Goal: Transaction & Acquisition: Book appointment/travel/reservation

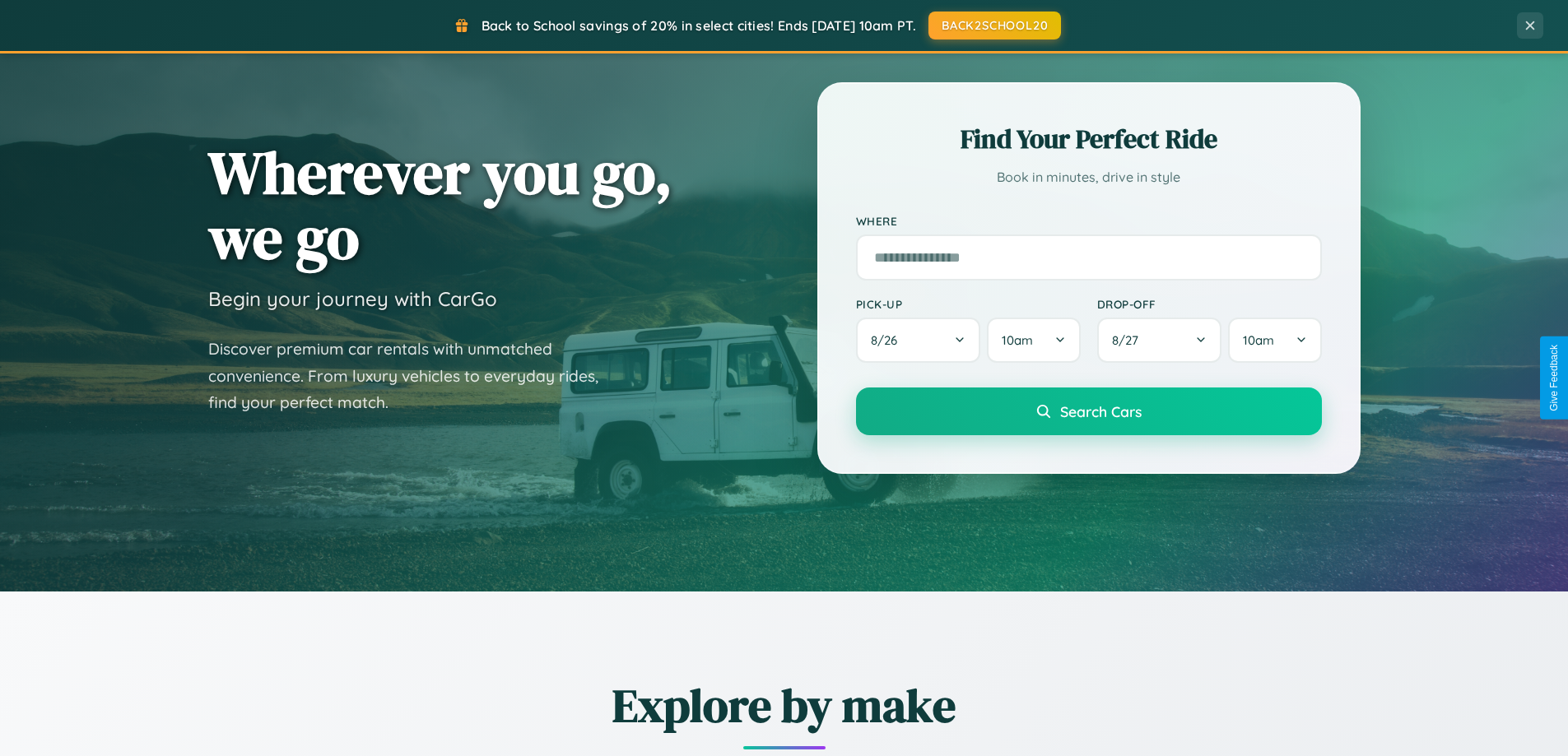
scroll to position [1449, 0]
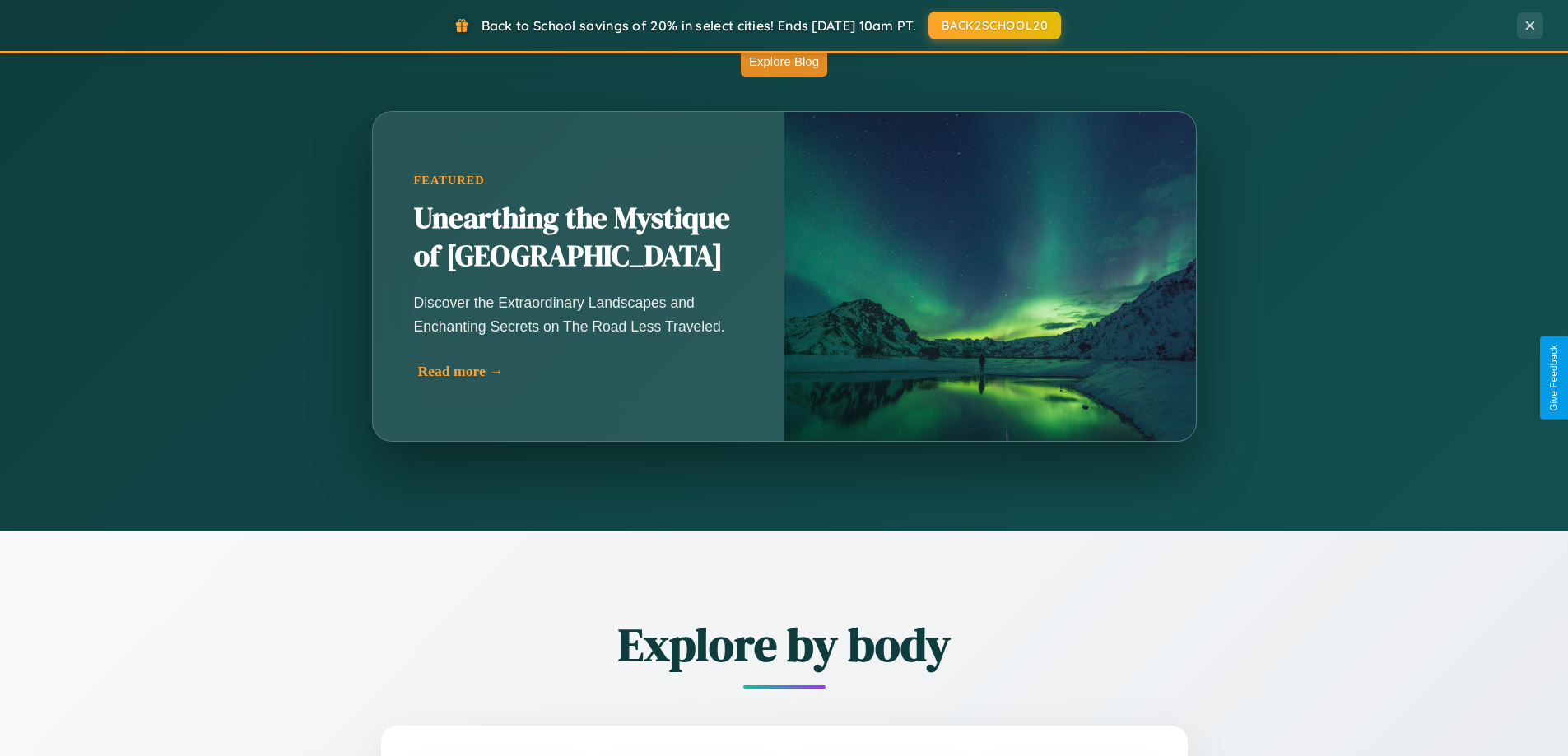
click at [578, 372] on div "Read more →" at bounding box center [582, 371] width 329 height 17
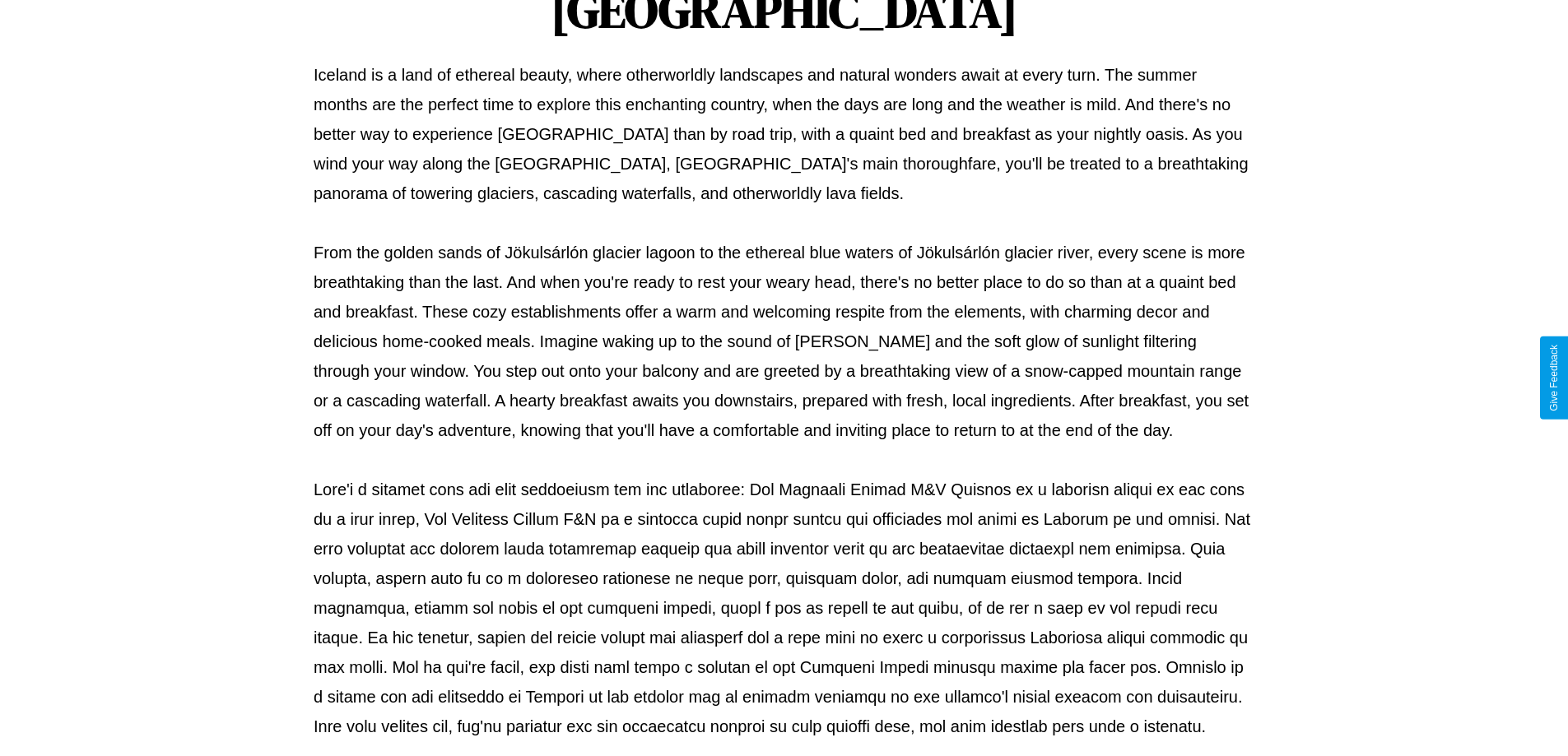
scroll to position [533, 0]
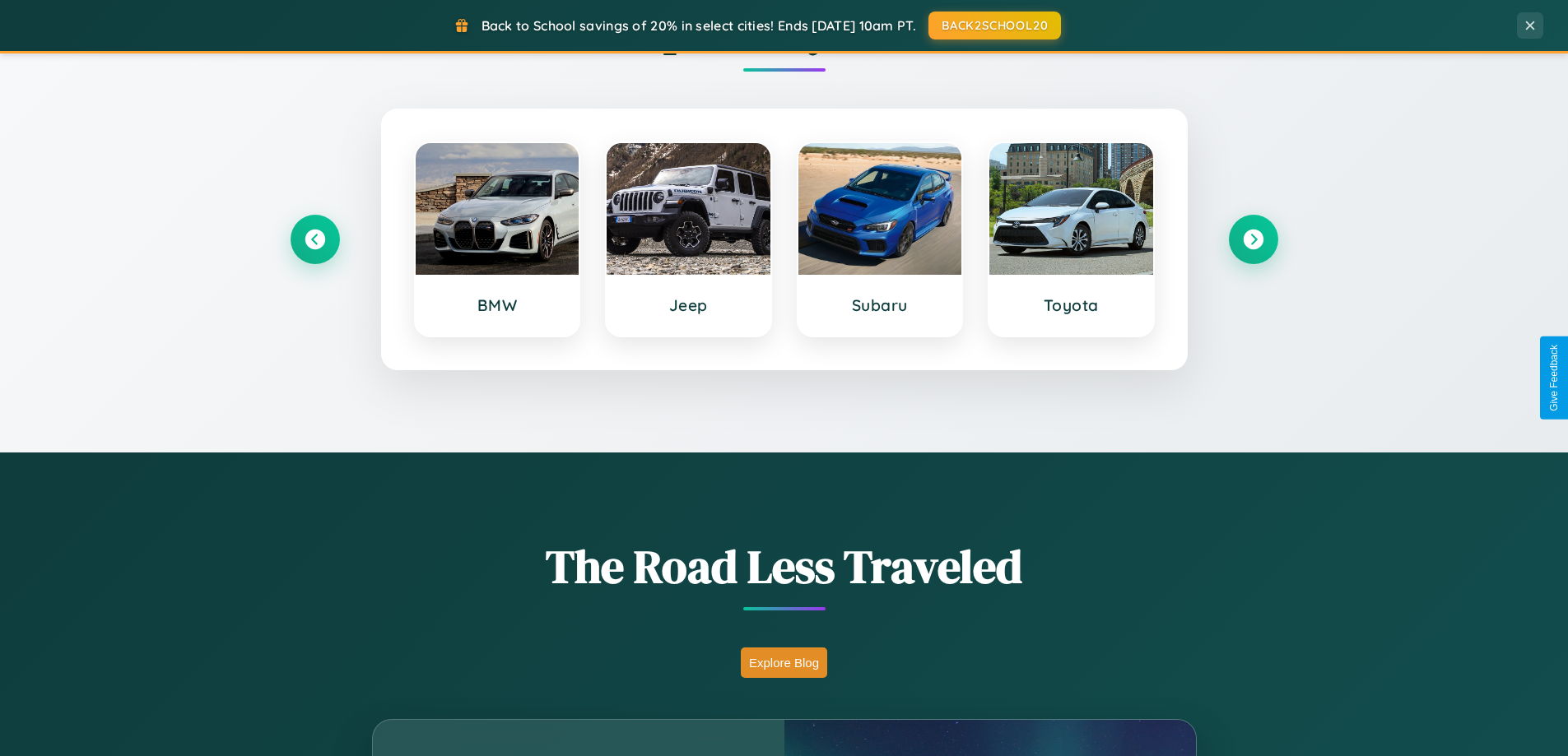
scroll to position [710, 0]
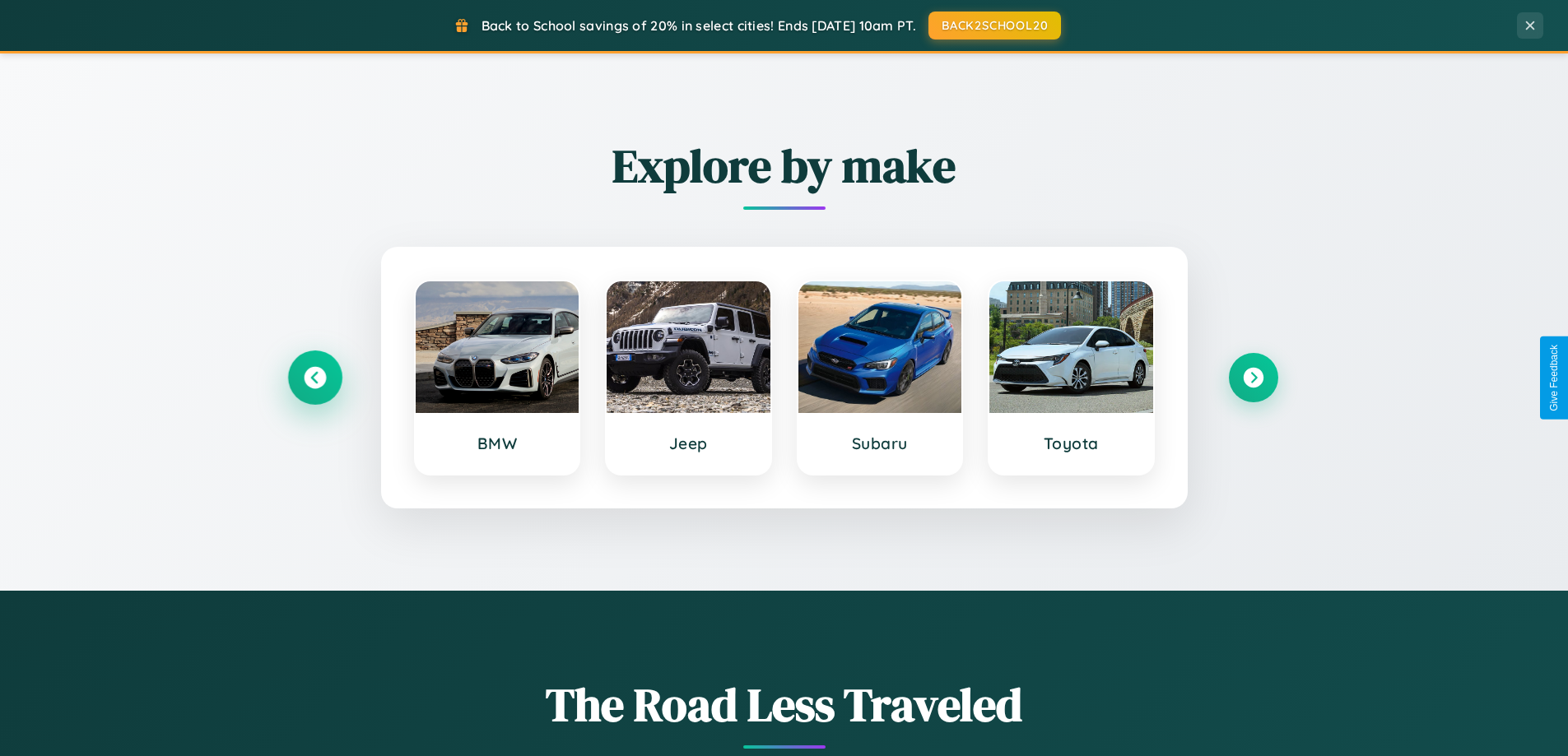
click at [314, 378] on icon at bounding box center [314, 378] width 22 height 22
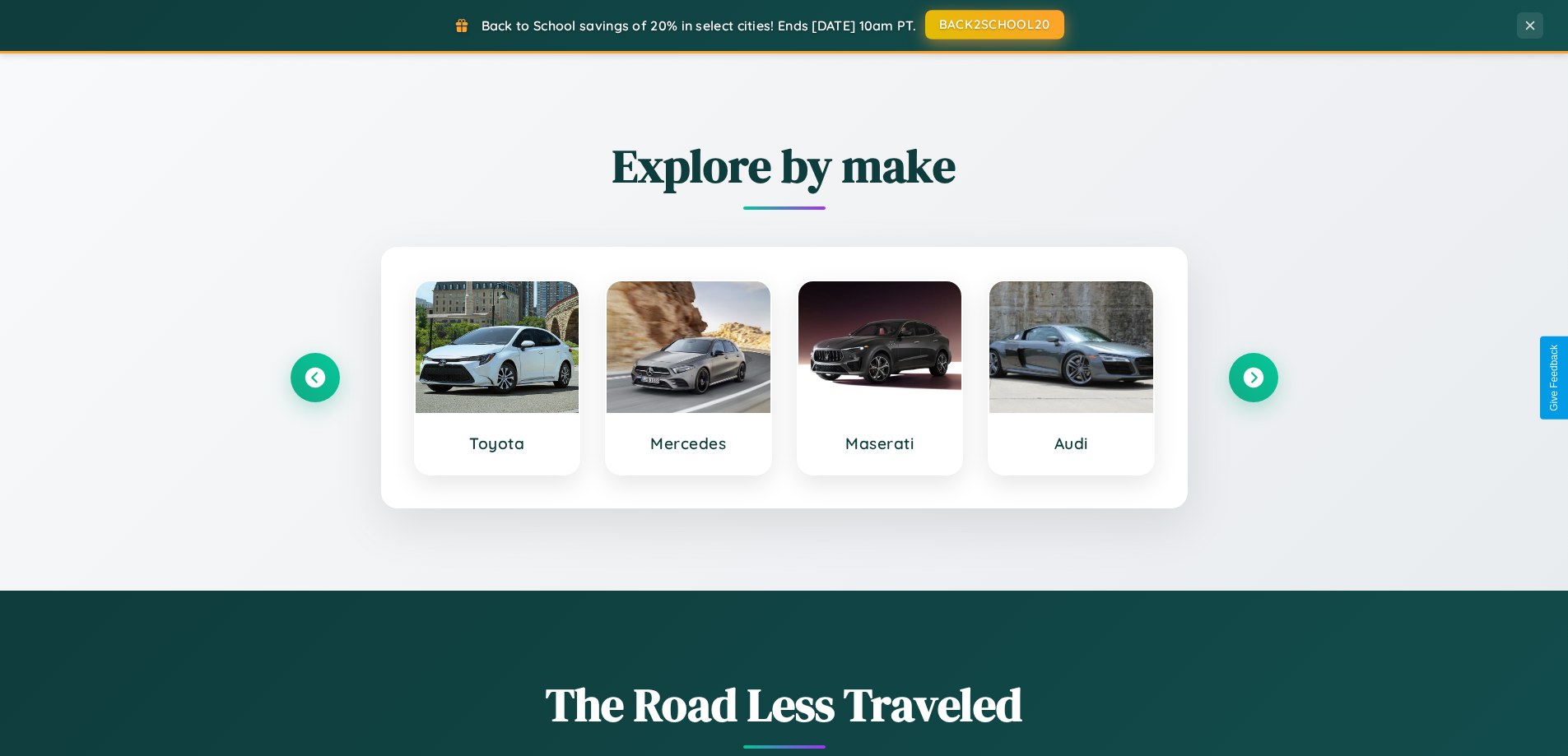
click at [994, 25] on button "BACK2SCHOOL20" at bounding box center [995, 25] width 139 height 30
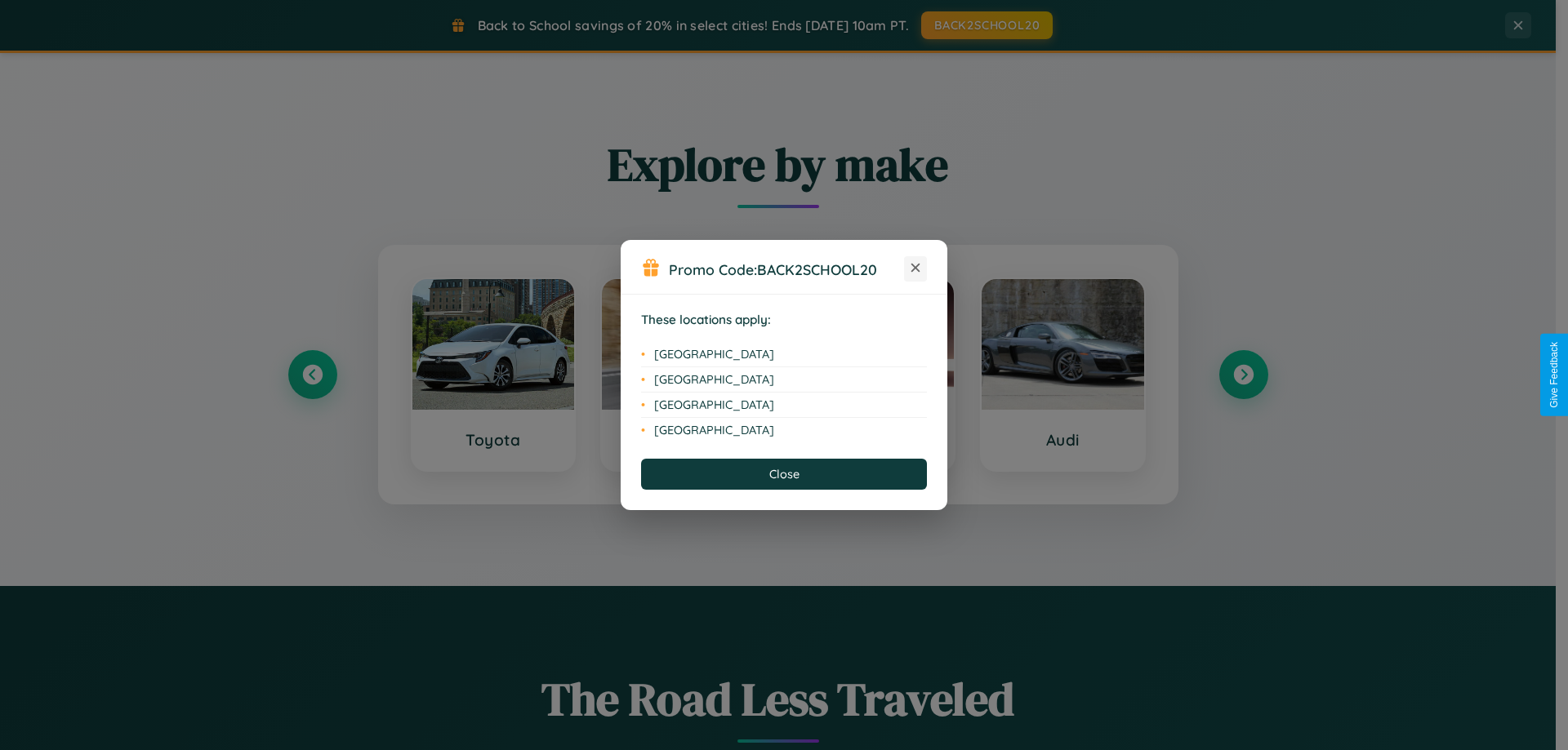
click at [915, 269] on icon at bounding box center [915, 268] width 9 height 9
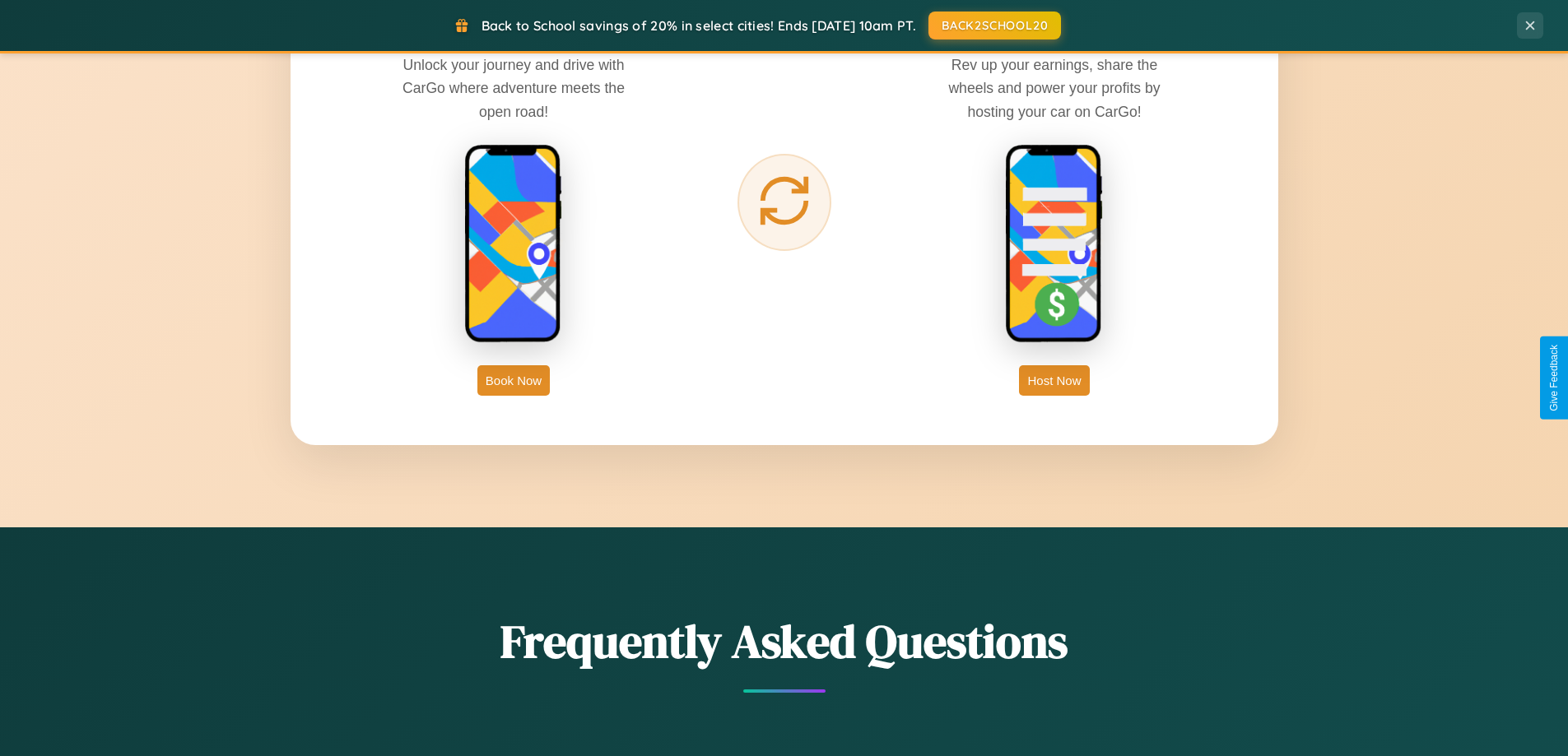
scroll to position [2644, 0]
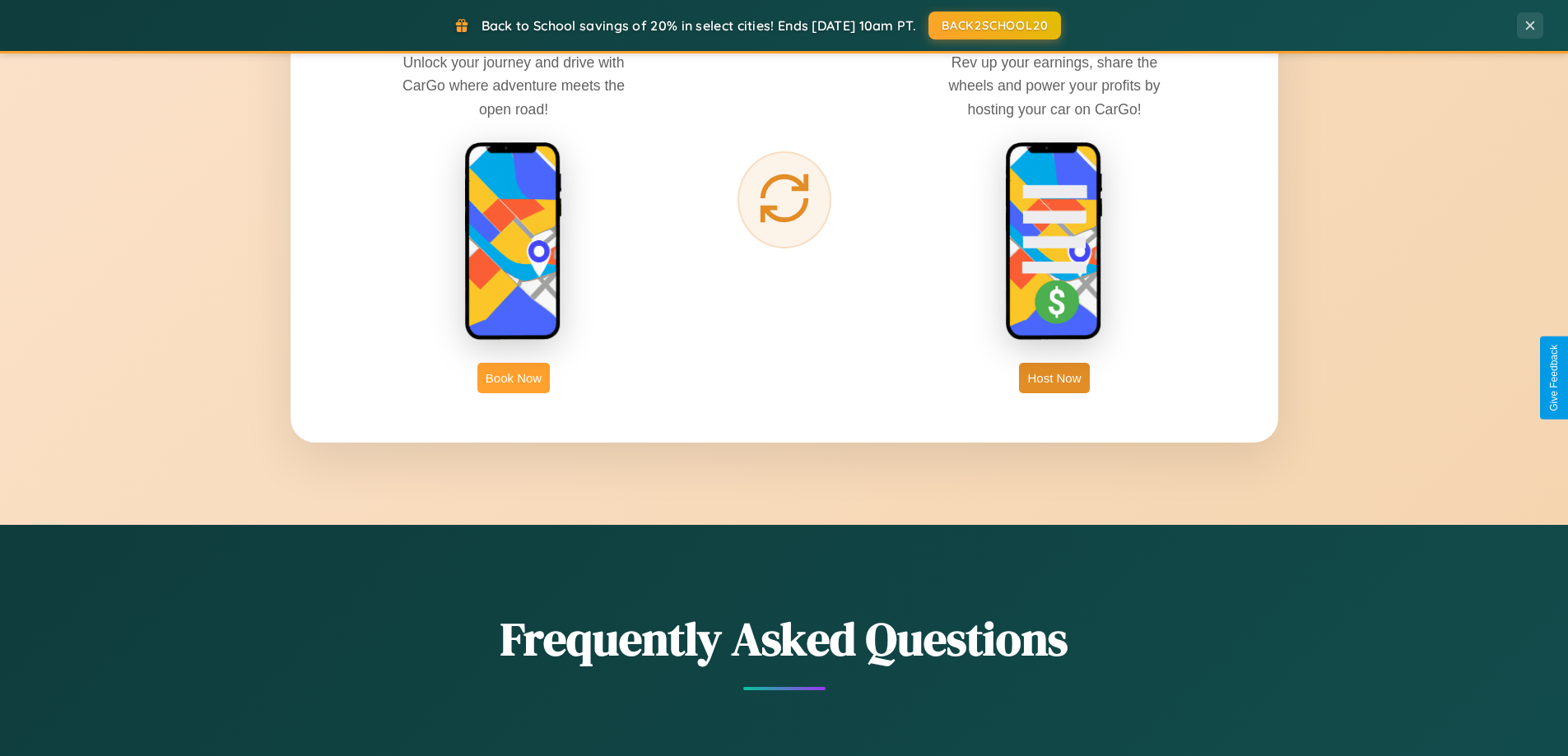
click at [514, 378] on button "Book Now" at bounding box center [513, 378] width 72 height 31
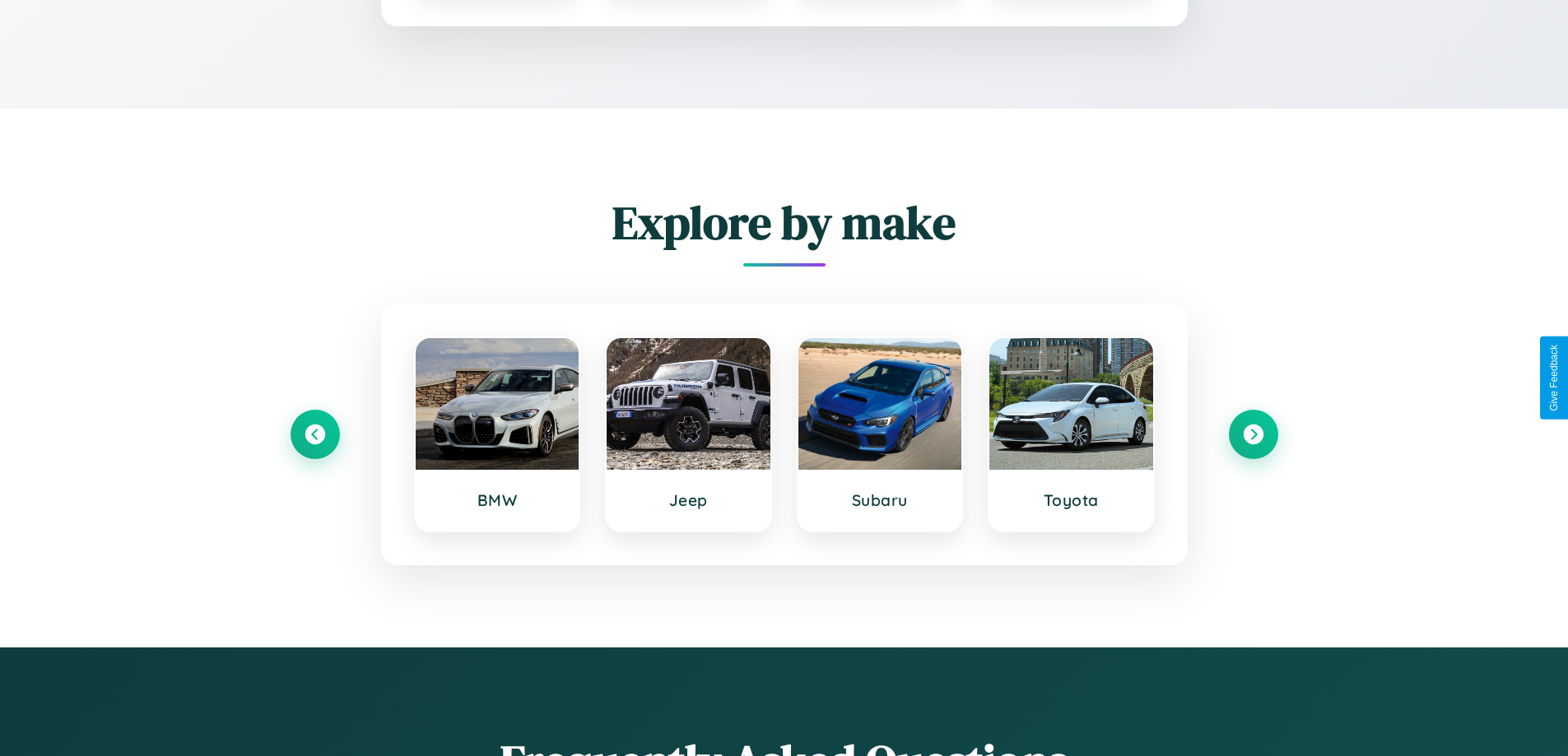
scroll to position [1372, 0]
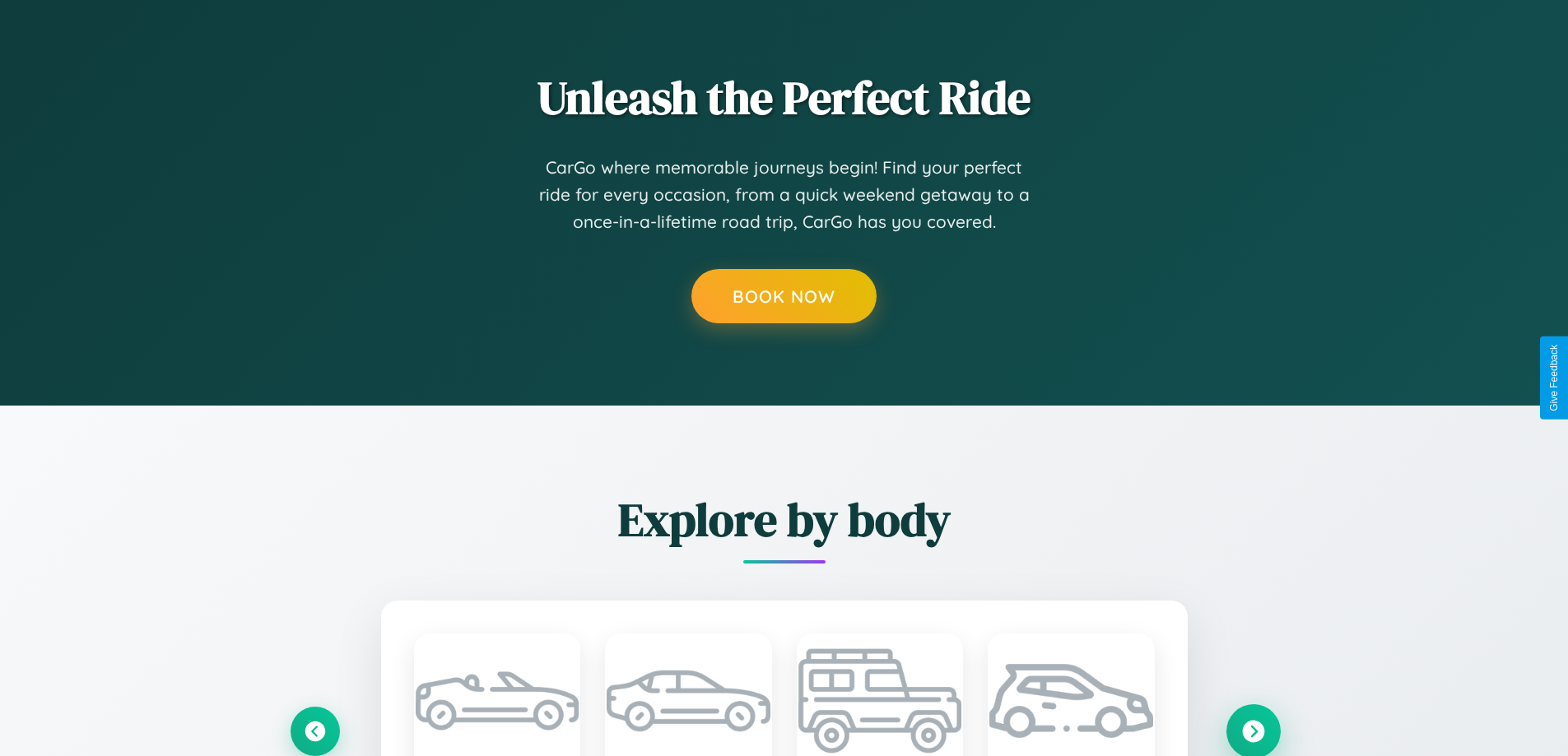
type input "******"
click at [1253, 730] on icon at bounding box center [1253, 731] width 22 height 22
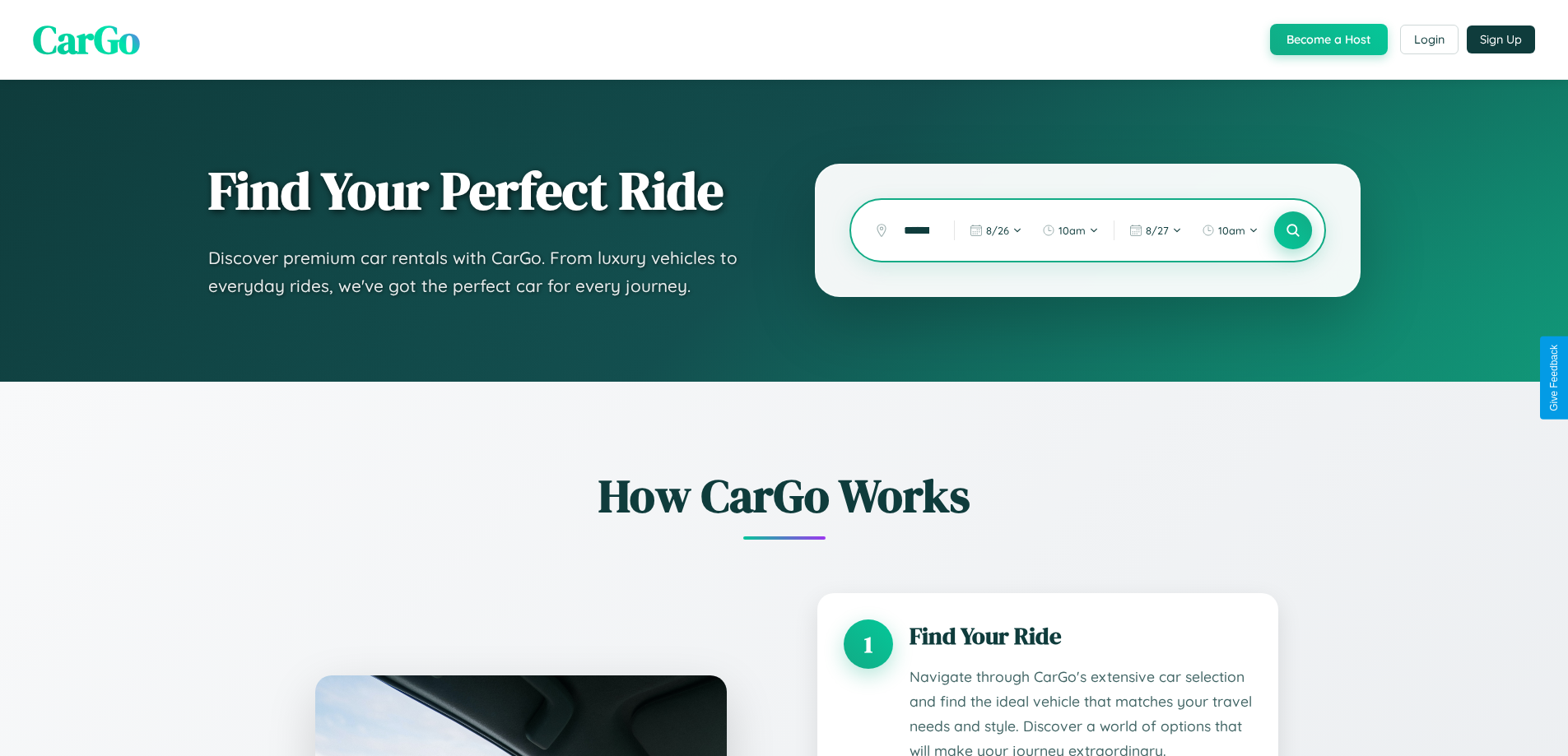
click at [1292, 230] on icon at bounding box center [1293, 231] width 16 height 16
